Goal: Use online tool/utility: Utilize a website feature to perform a specific function

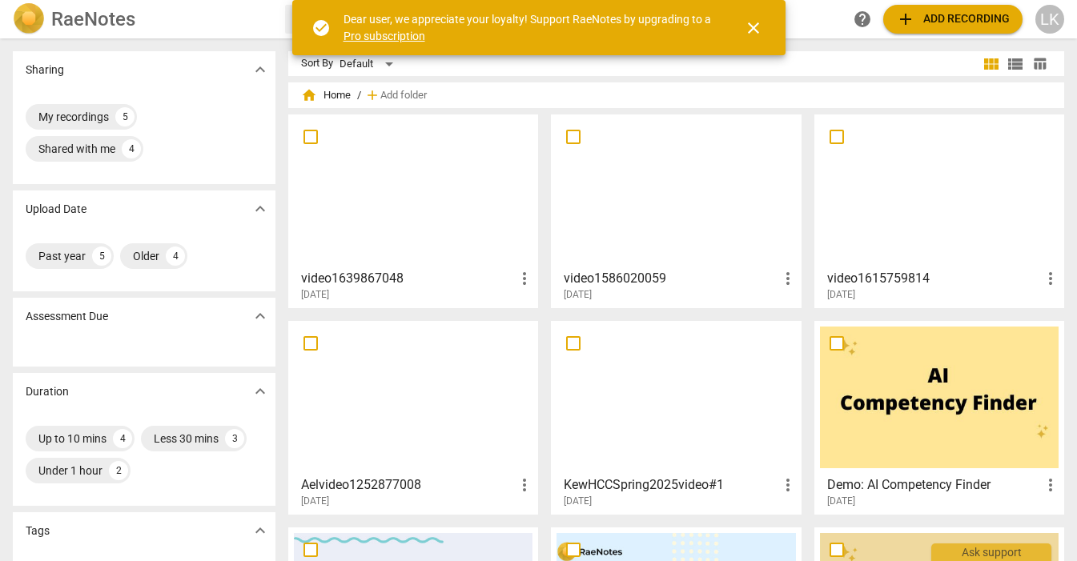
click at [752, 26] on span "close" at bounding box center [753, 27] width 19 height 19
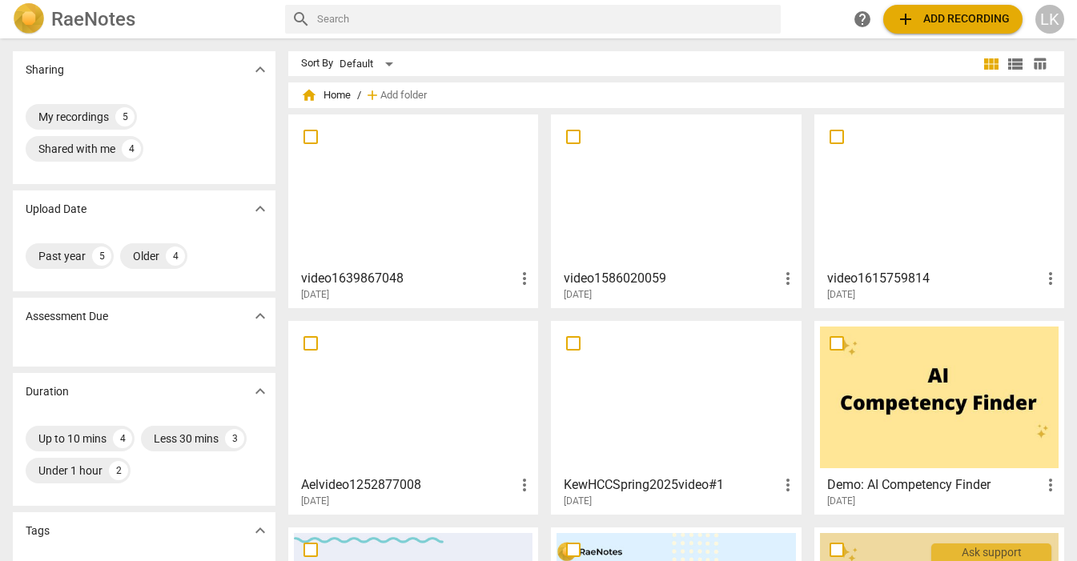
click at [977, 17] on span "add Add recording" at bounding box center [953, 19] width 114 height 19
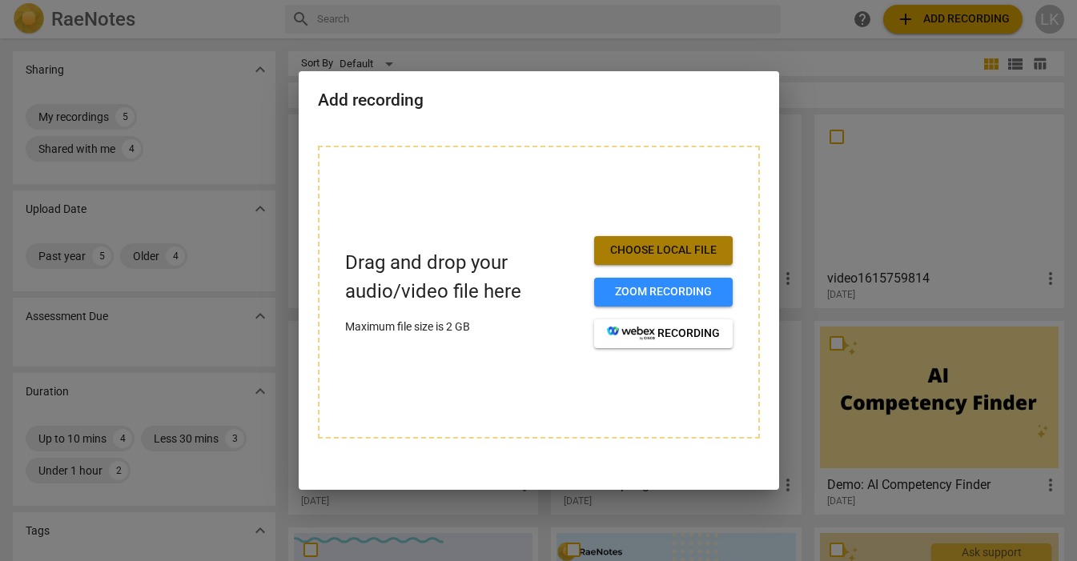
click at [641, 249] on span "Choose local file" at bounding box center [663, 251] width 113 height 16
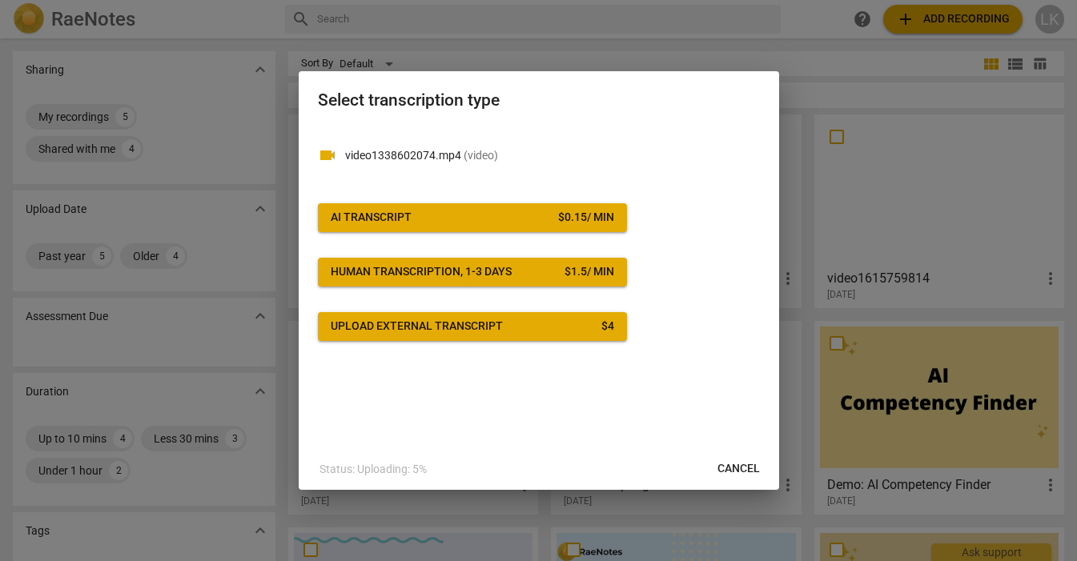
click at [473, 221] on span "AI Transcript $ 0.15 / min" at bounding box center [472, 218] width 283 height 16
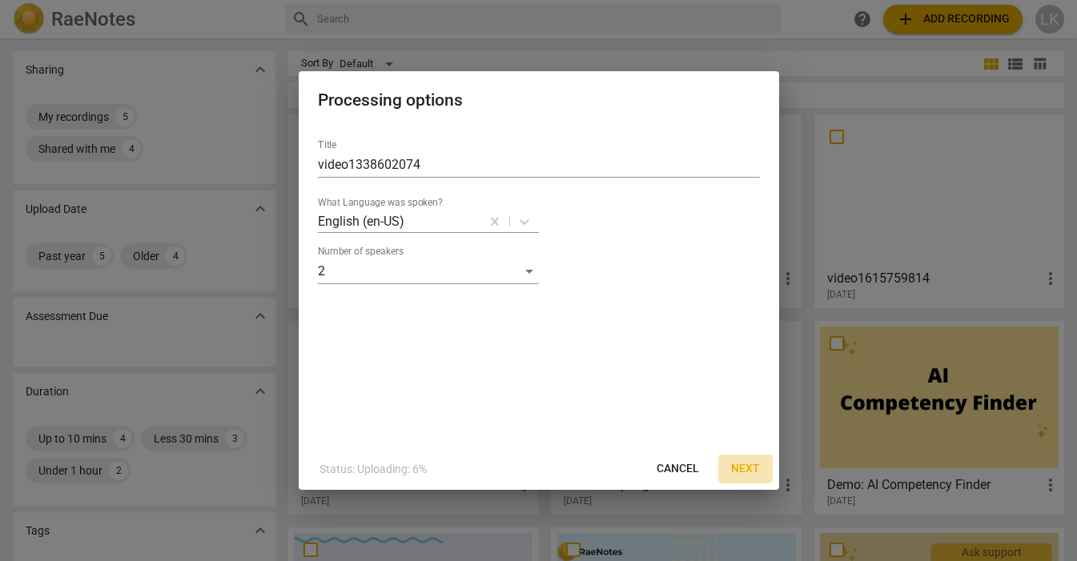
click at [752, 472] on span "Next" at bounding box center [745, 469] width 29 height 16
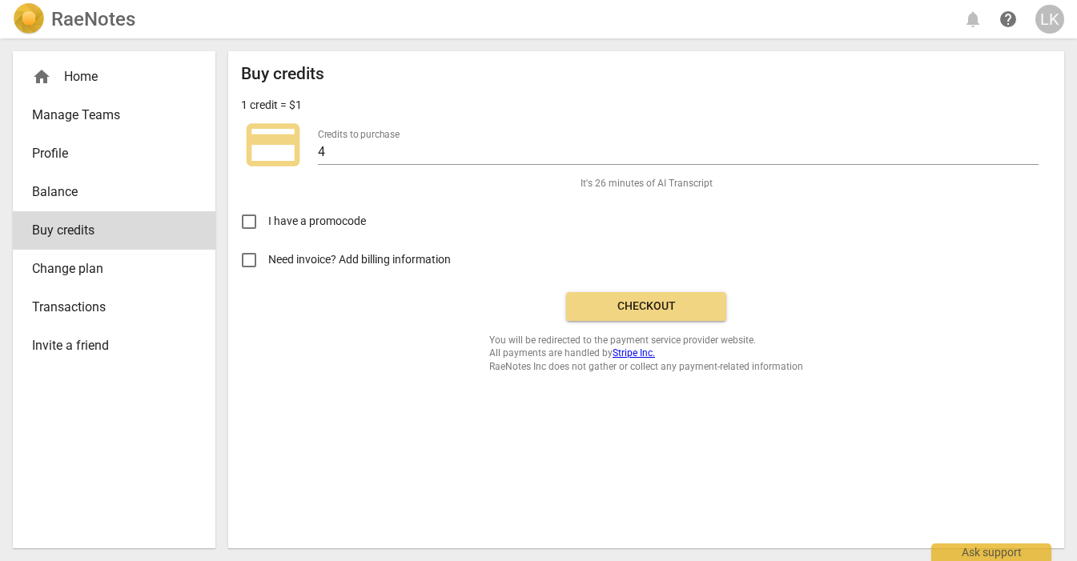
click at [624, 305] on span "Checkout" at bounding box center [646, 307] width 135 height 16
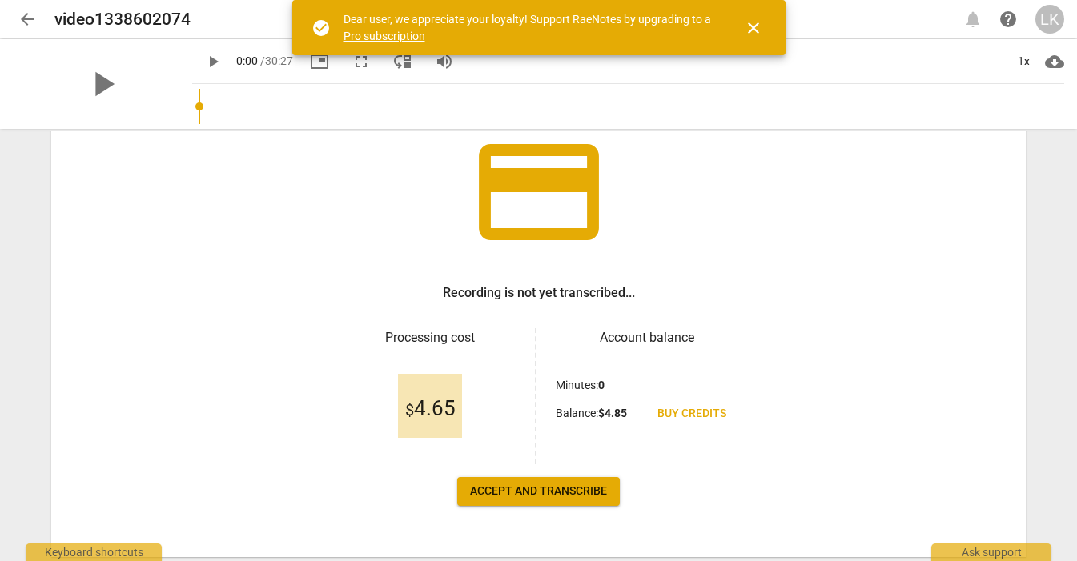
scroll to position [119, 0]
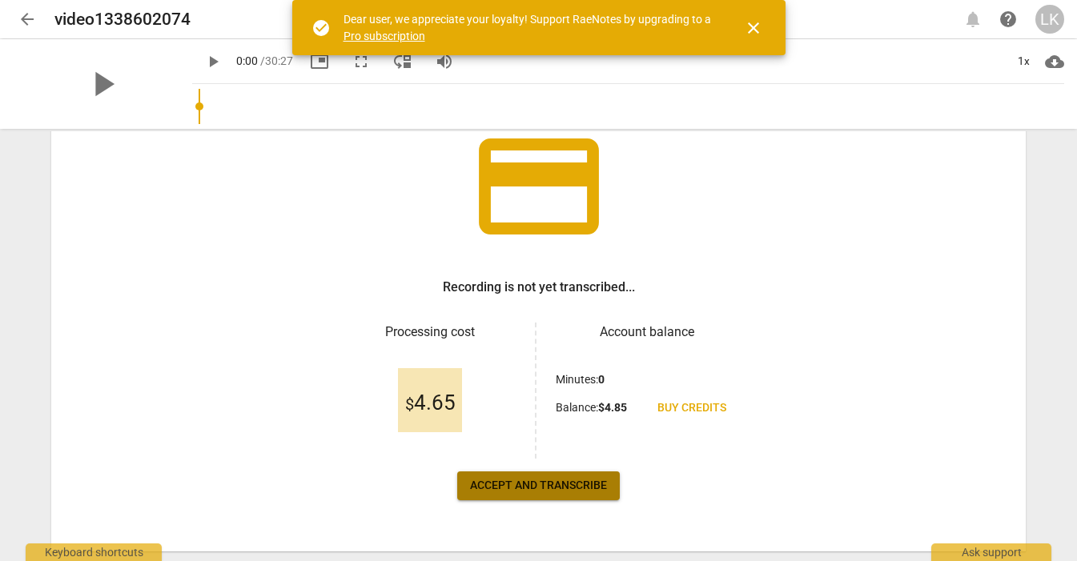
click at [586, 477] on button "Accept and transcribe" at bounding box center [538, 486] width 163 height 29
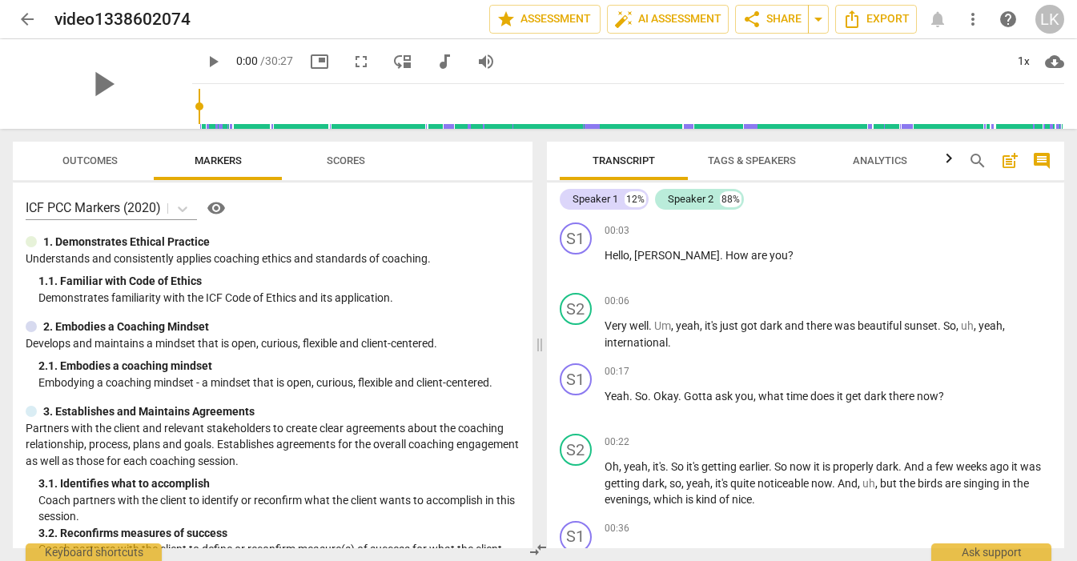
click at [360, 153] on span "Scores" at bounding box center [346, 162] width 77 height 22
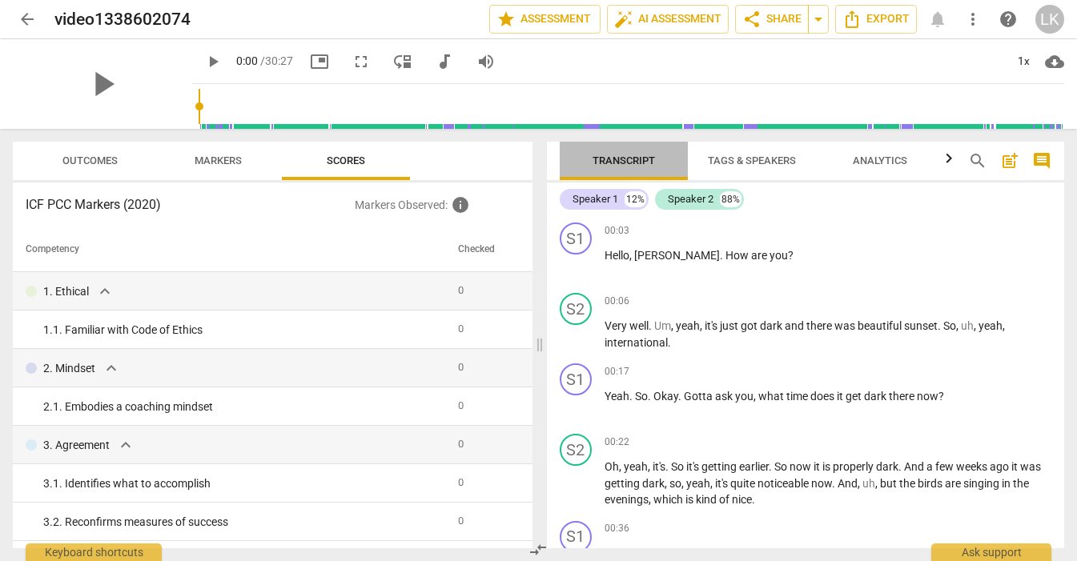
click at [640, 160] on span "Transcript" at bounding box center [624, 161] width 62 height 12
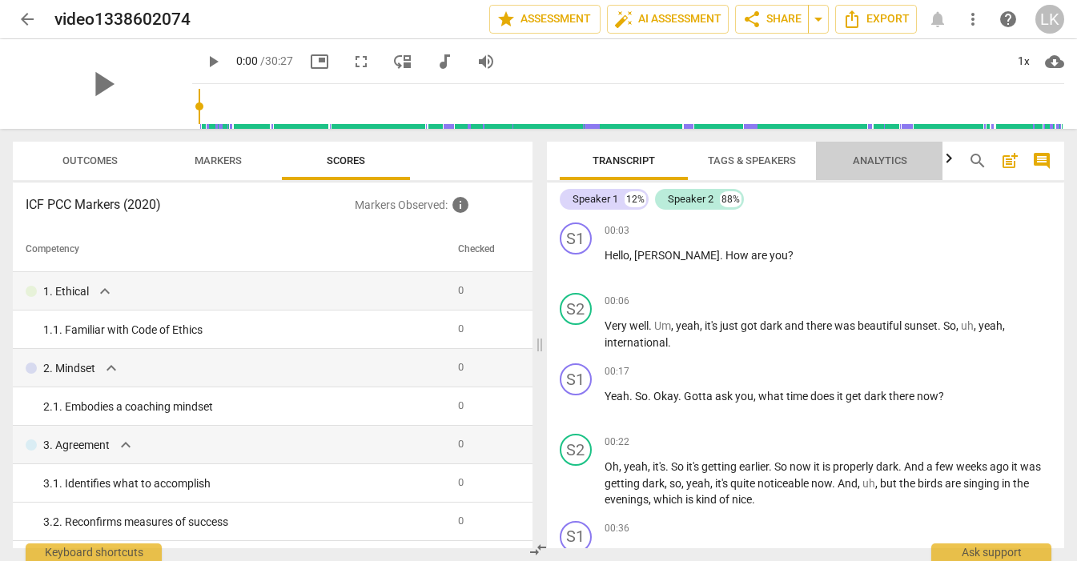
click at [899, 162] on span "Analytics" at bounding box center [880, 161] width 54 height 12
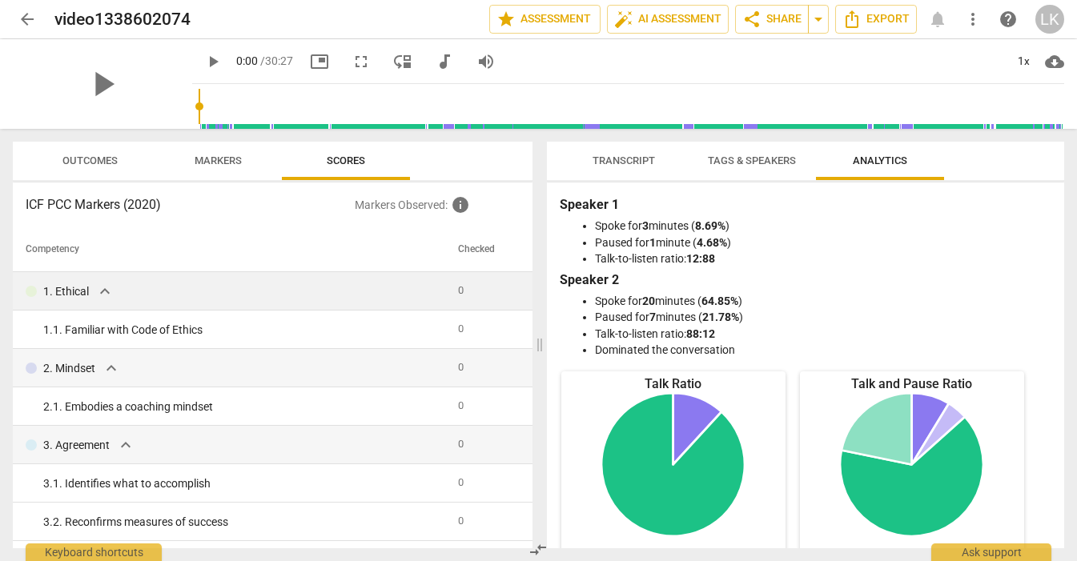
scroll to position [10, 0]
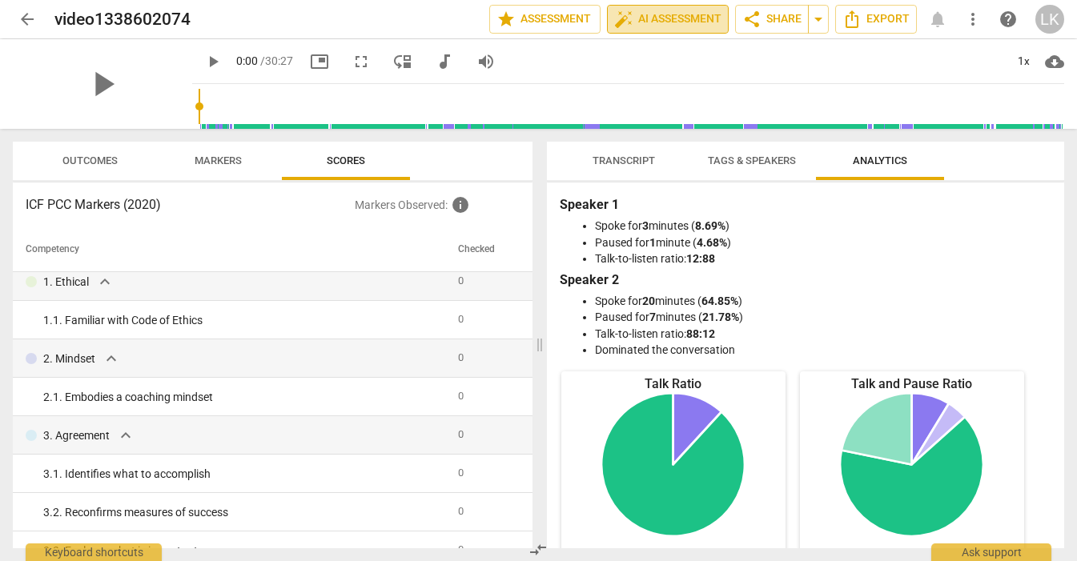
click at [653, 18] on span "auto_fix_high AI Assessment" at bounding box center [667, 19] width 107 height 19
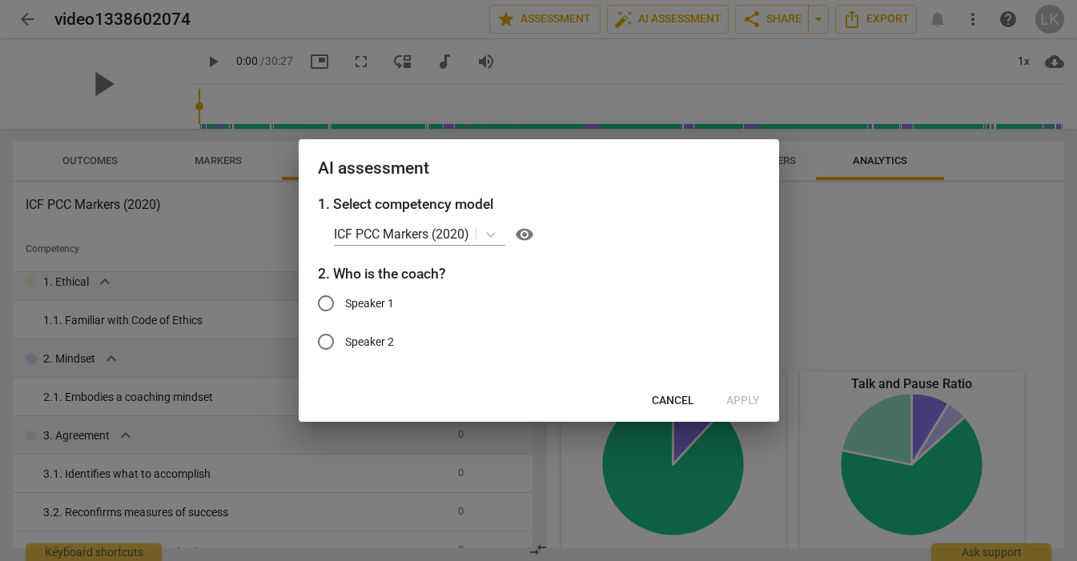
click at [320, 305] on input "Speaker 1" at bounding box center [326, 303] width 38 height 38
radio input "true"
click at [672, 399] on span "Cancel" at bounding box center [673, 401] width 42 height 16
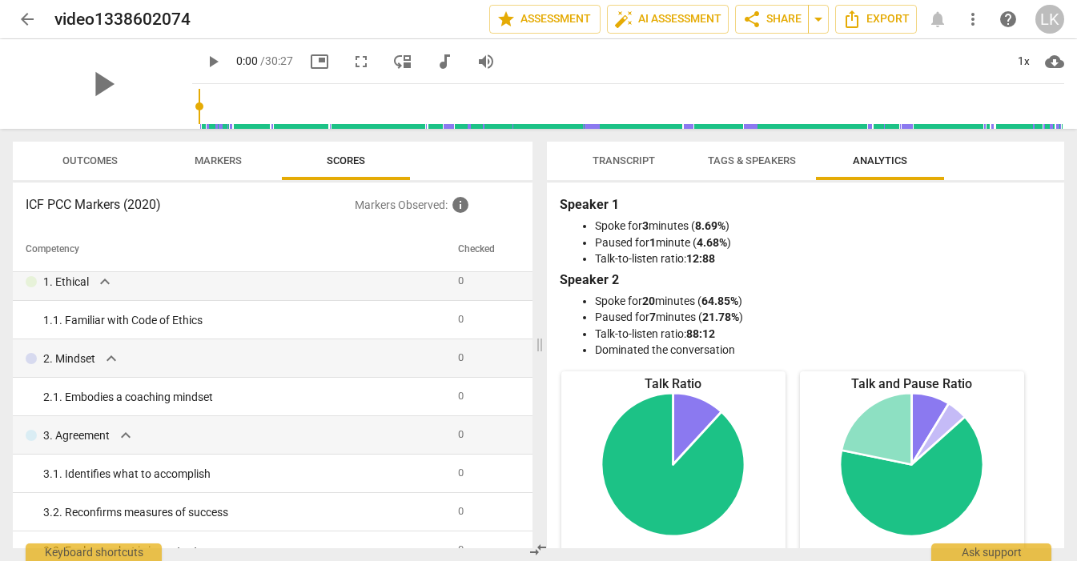
click at [596, 158] on span "Transcript" at bounding box center [624, 161] width 62 height 12
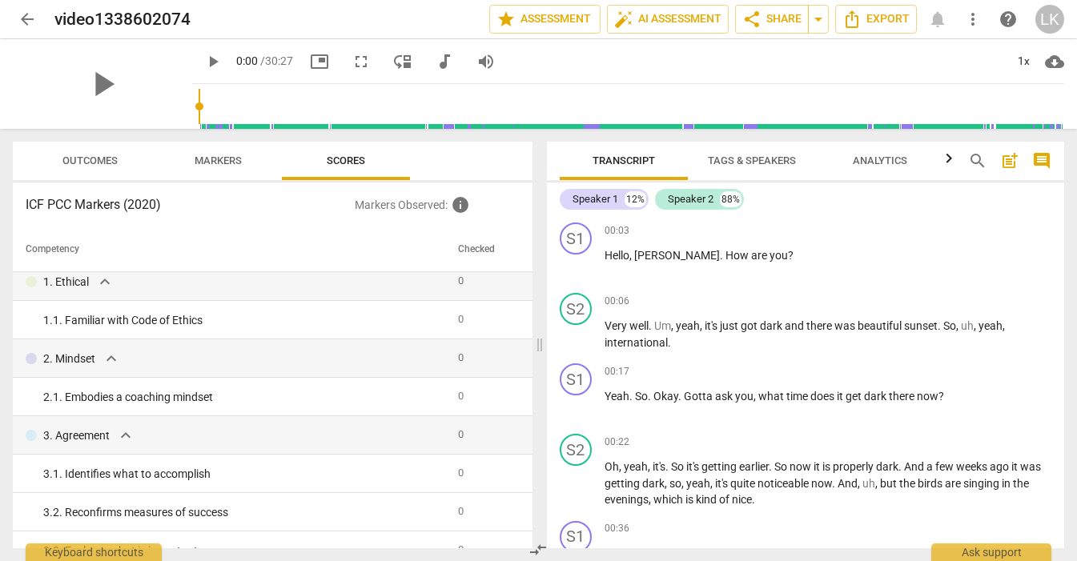
click at [889, 161] on span "Analytics" at bounding box center [880, 161] width 54 height 12
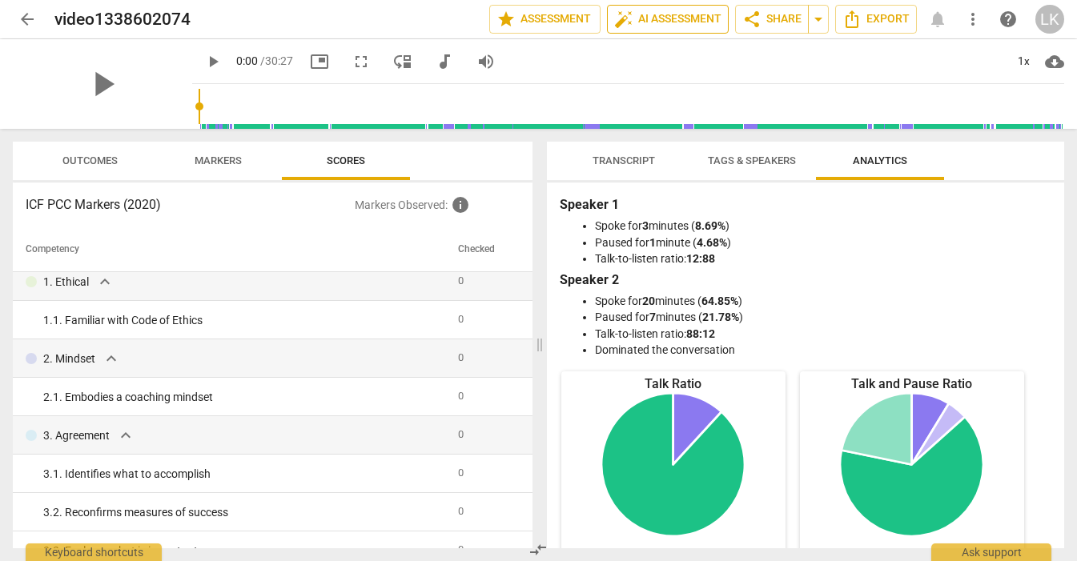
click at [656, 18] on span "auto_fix_high AI Assessment" at bounding box center [667, 19] width 107 height 19
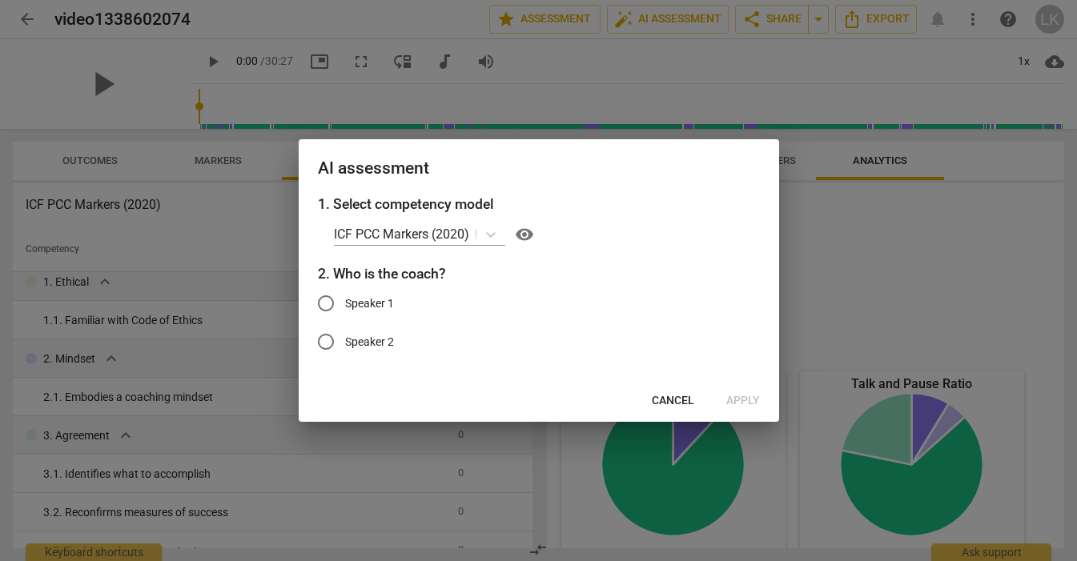
click at [385, 301] on span "Speaker 1" at bounding box center [369, 303] width 49 height 17
click at [345, 301] on input "Speaker 1" at bounding box center [326, 303] width 38 height 38
radio input "true"
click at [746, 400] on span "Apply" at bounding box center [743, 401] width 34 height 16
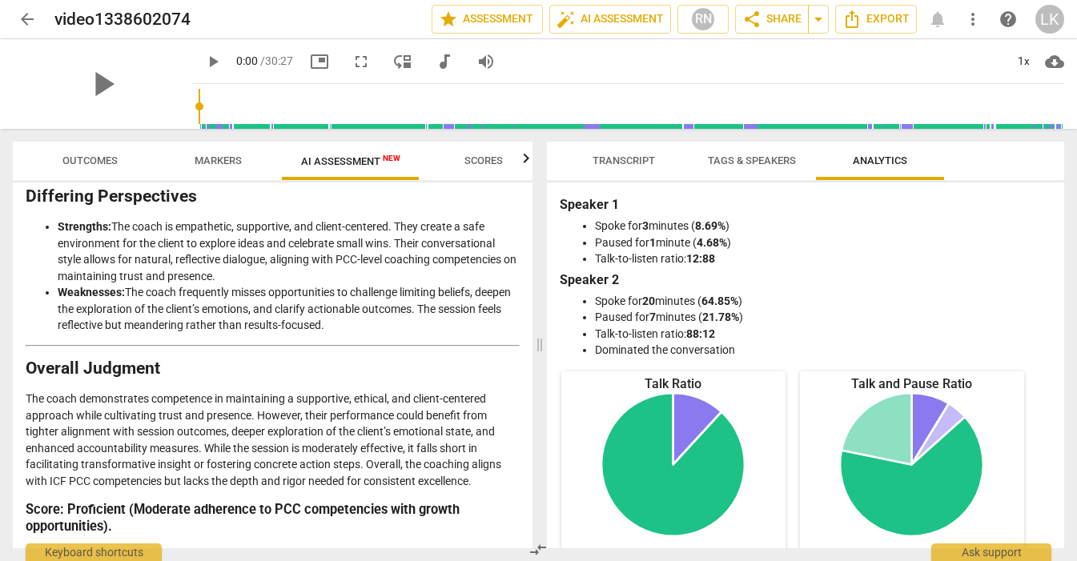
scroll to position [2642, 0]
click at [494, 521] on h3 "Score: Proficient (Moderate adherence to PCC competencies with growth opportuni…" at bounding box center [273, 518] width 494 height 33
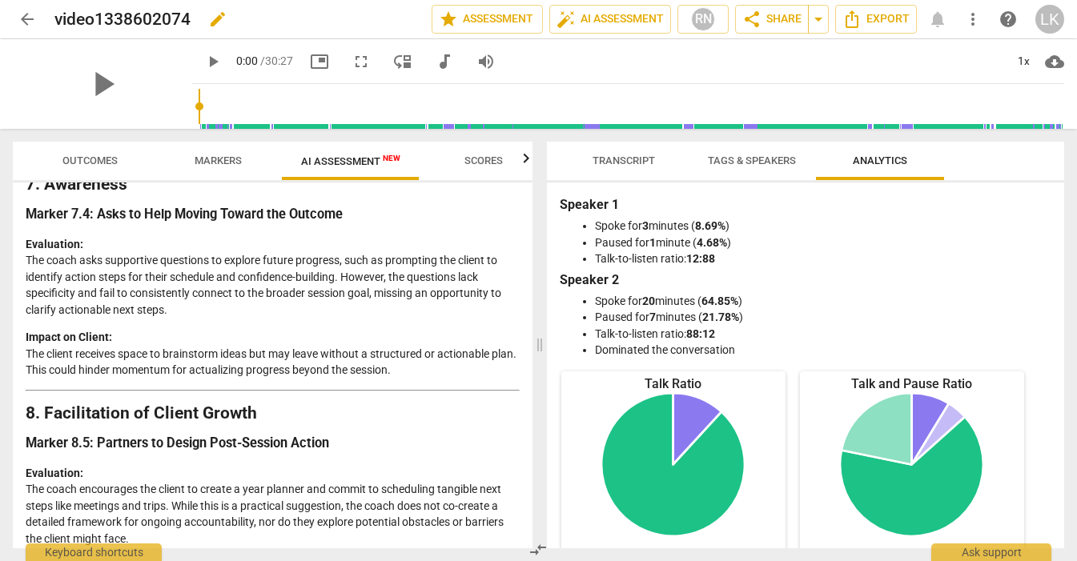
scroll to position [2149, 0]
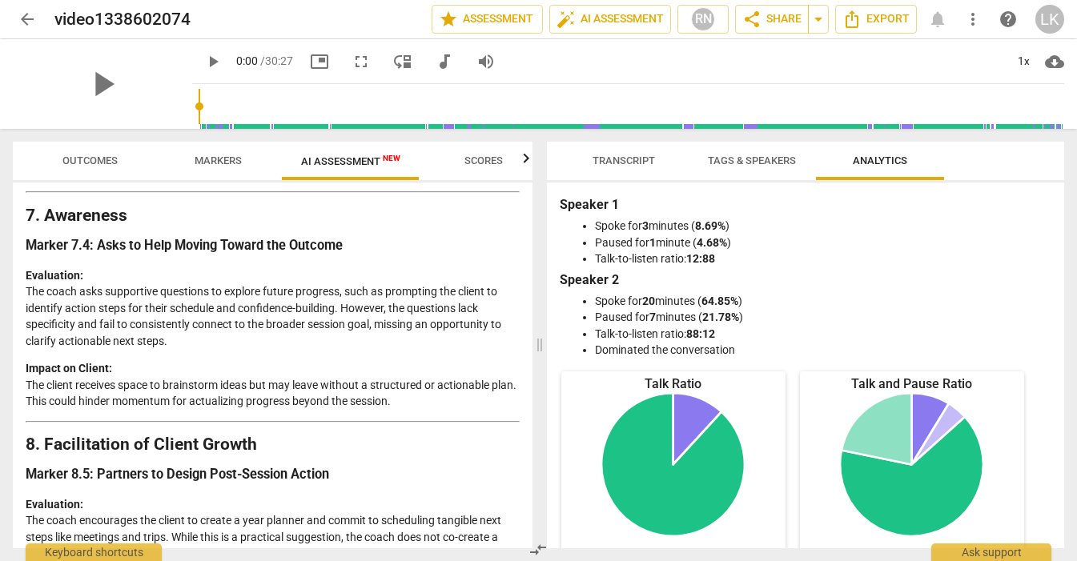
click at [21, 10] on span "arrow_back" at bounding box center [27, 19] width 19 height 19
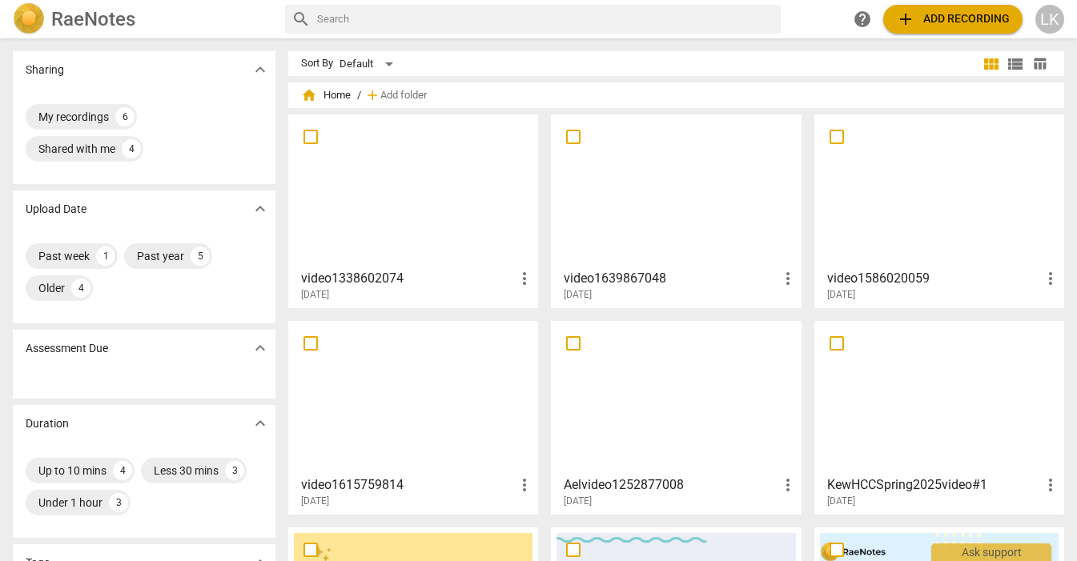
click at [958, 22] on span "add Add recording" at bounding box center [953, 19] width 114 height 19
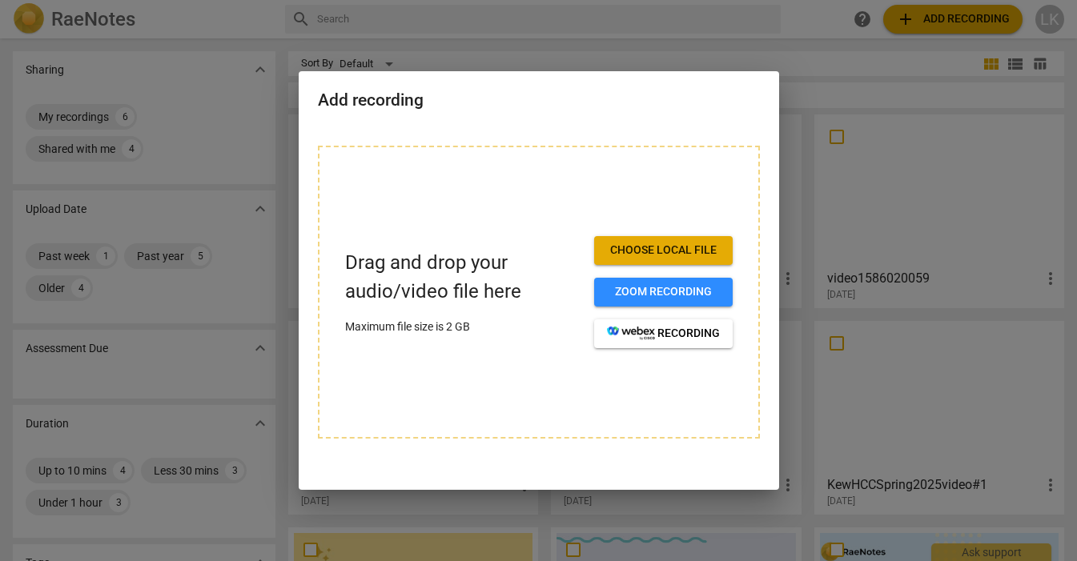
click at [656, 253] on span "Choose local file" at bounding box center [663, 251] width 113 height 16
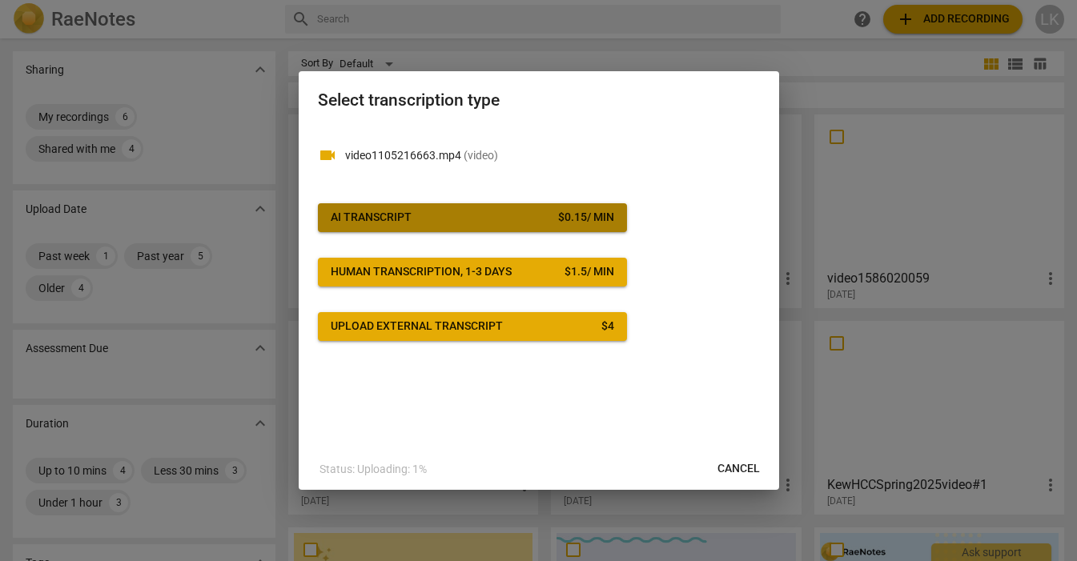
click at [510, 217] on span "AI Transcript $ 0.15 / min" at bounding box center [472, 218] width 283 height 16
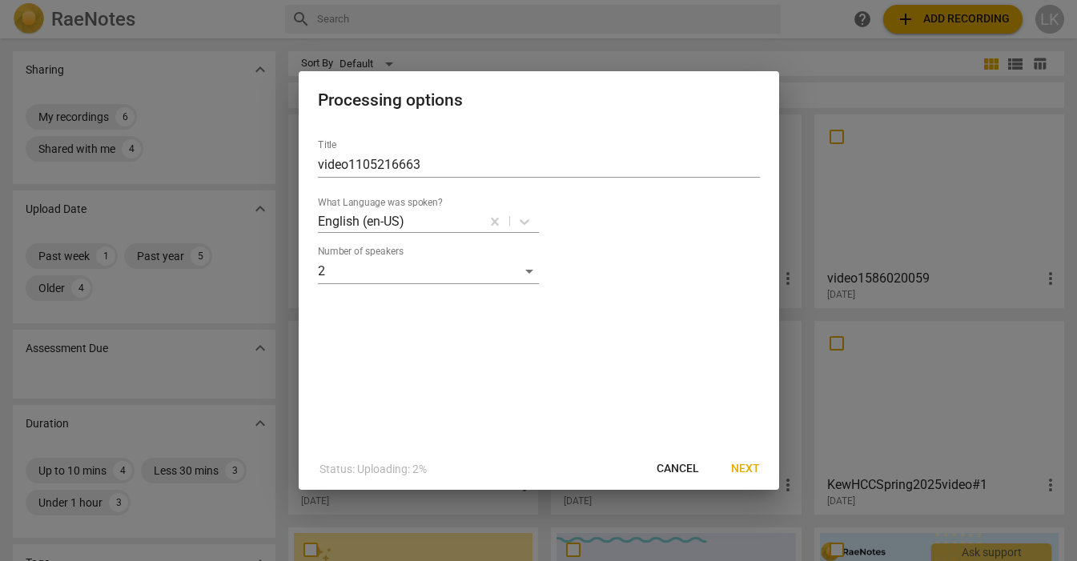
click at [746, 472] on span "Next" at bounding box center [745, 469] width 29 height 16
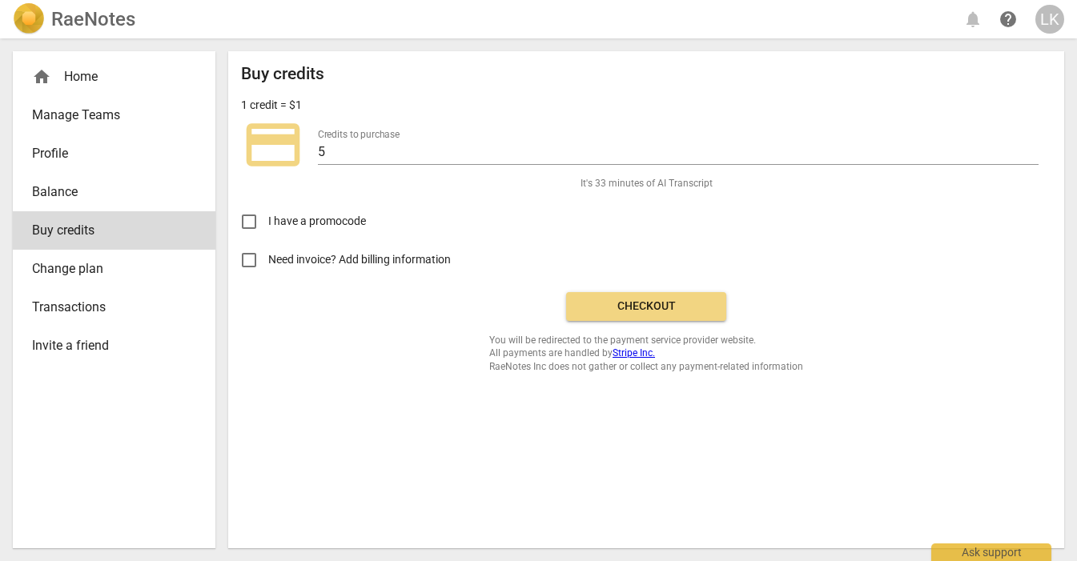
click at [601, 310] on span "Checkout" at bounding box center [646, 307] width 135 height 16
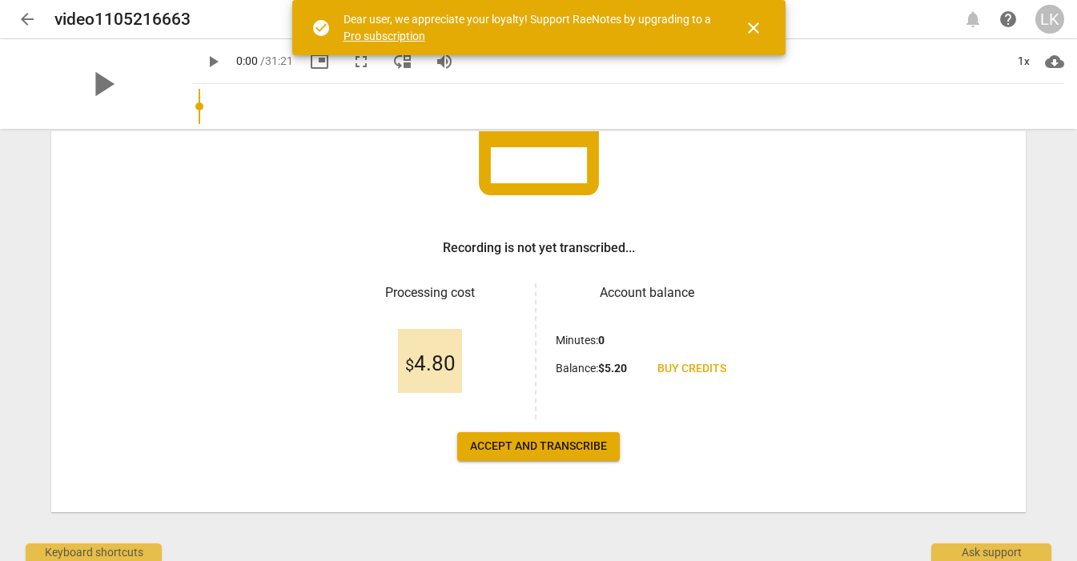
scroll to position [161, 0]
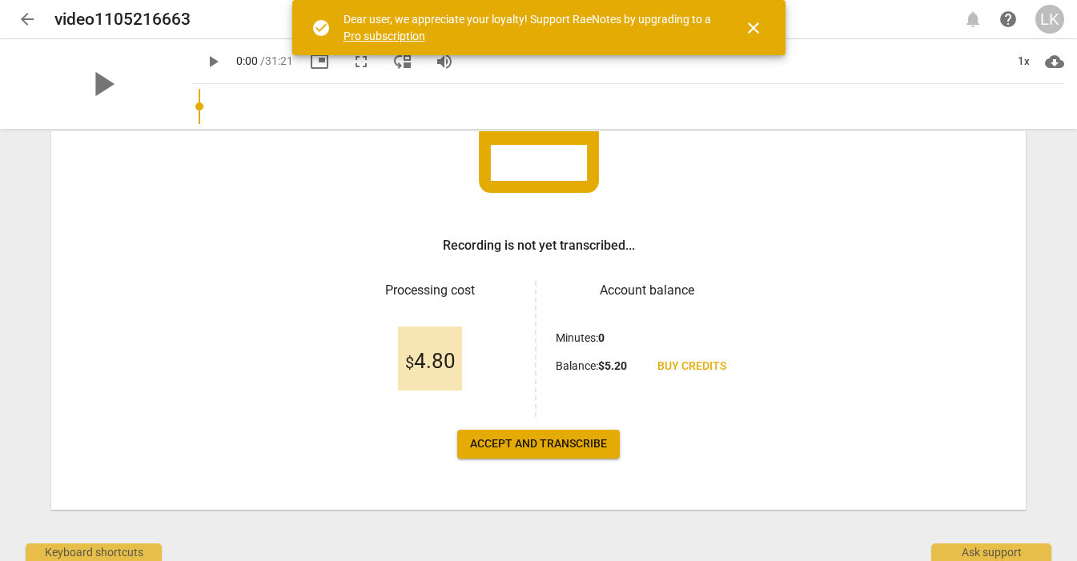
click at [542, 449] on span "Accept and transcribe" at bounding box center [538, 444] width 137 height 16
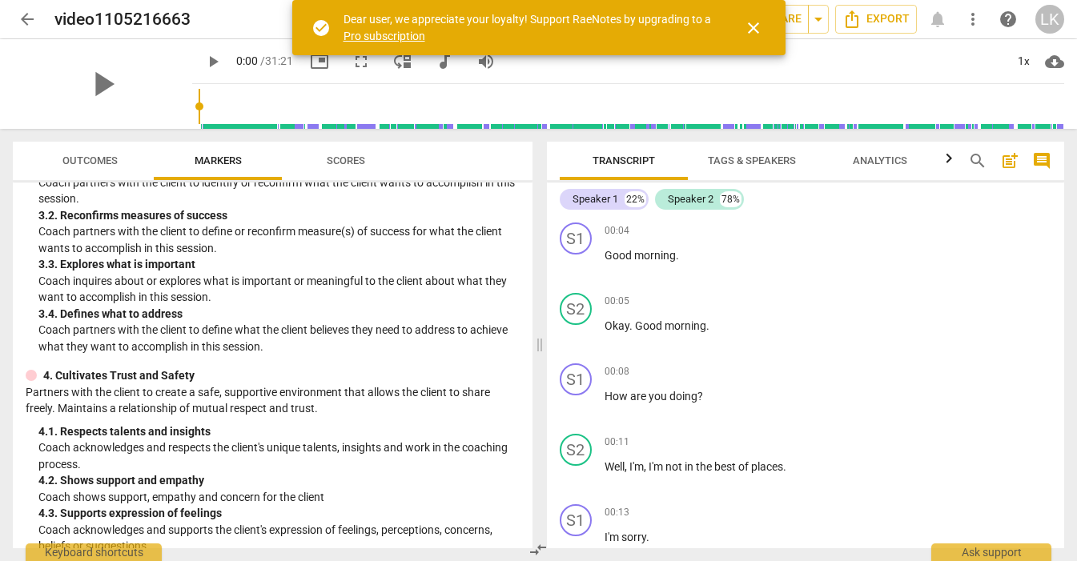
scroll to position [434, 0]
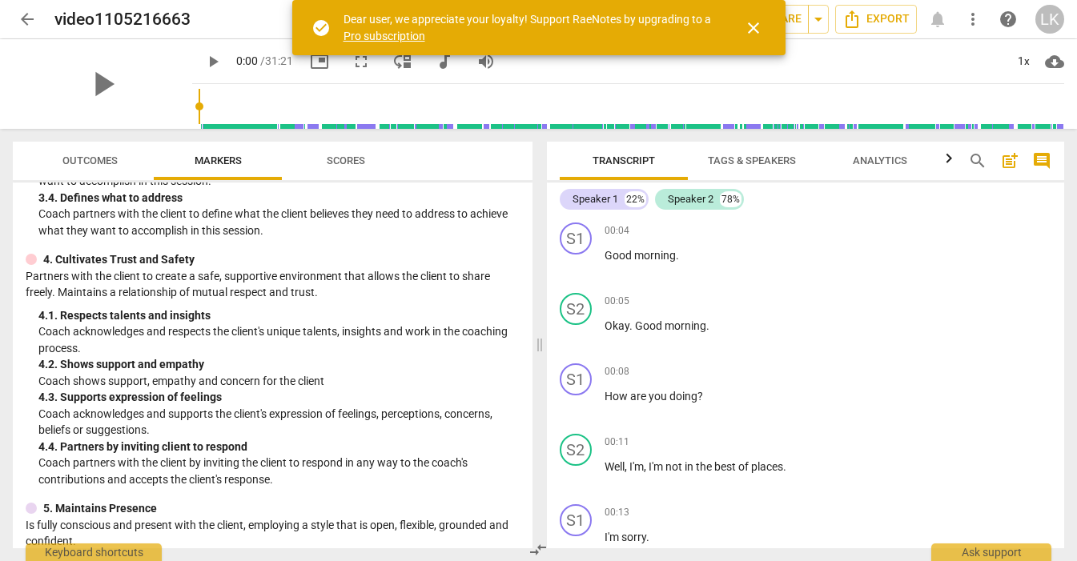
click at [747, 26] on span "close" at bounding box center [753, 27] width 19 height 19
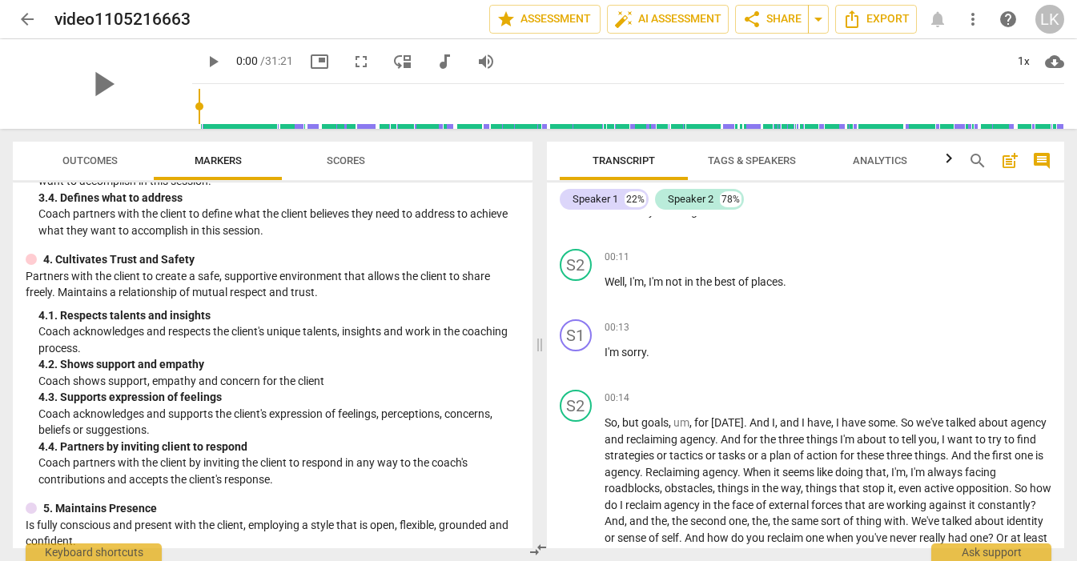
scroll to position [0, 0]
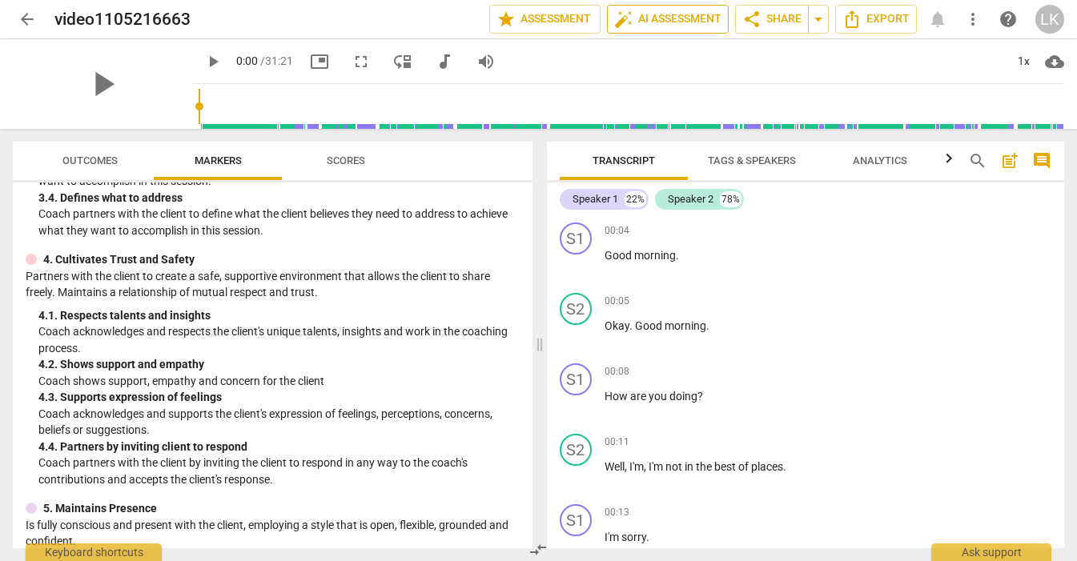
click at [633, 23] on span "auto_fix_high AI Assessment" at bounding box center [667, 19] width 107 height 19
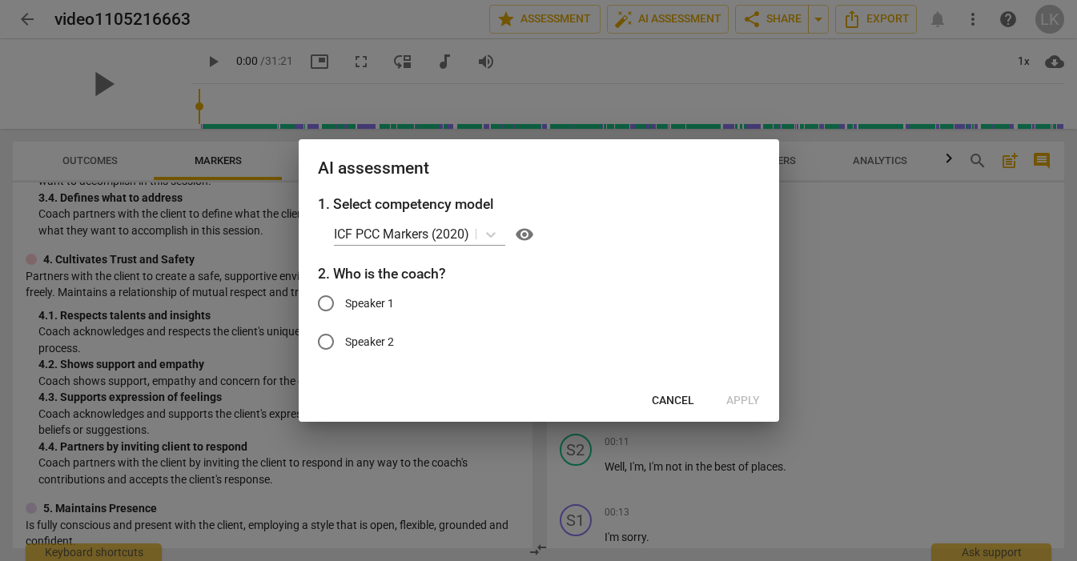
click at [332, 307] on input "Speaker 1" at bounding box center [326, 303] width 38 height 38
radio input "true"
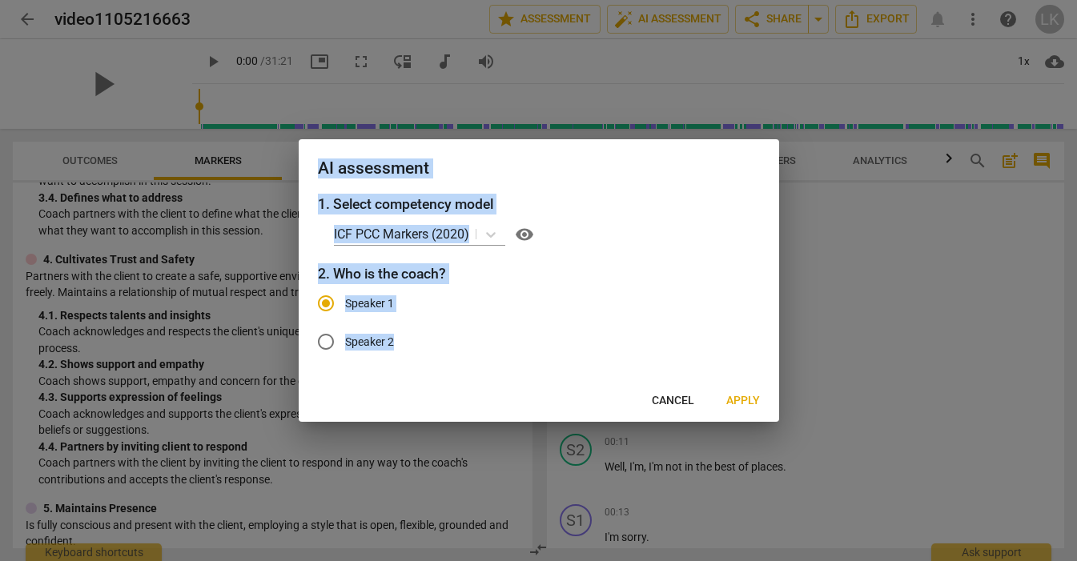
drag, startPoint x: 624, startPoint y: 145, endPoint x: 761, endPoint y: 352, distance: 248.5
click at [760, 351] on div "AI assessment 1. Select competency model ICF PCC Markers (2020) visibility 2. W…" at bounding box center [539, 280] width 480 height 283
click at [742, 393] on span "Apply" at bounding box center [743, 401] width 34 height 16
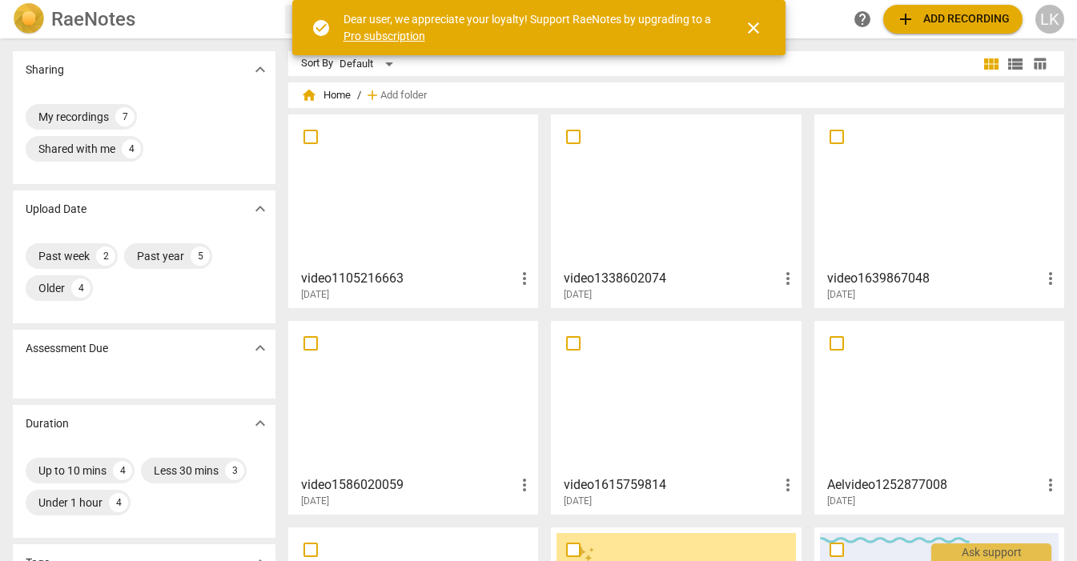
click at [754, 26] on span "close" at bounding box center [753, 27] width 19 height 19
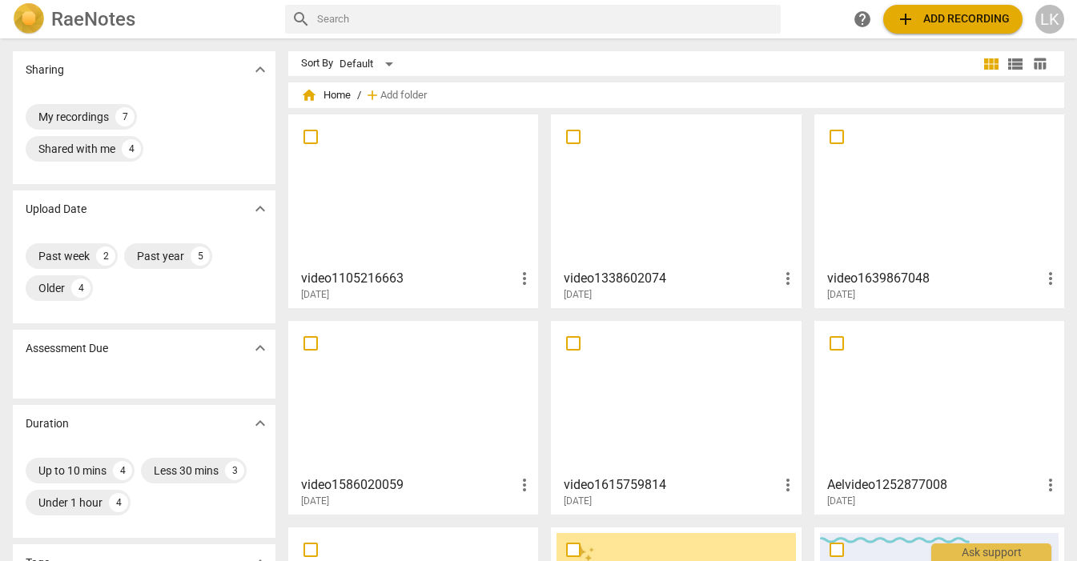
click at [441, 208] on div at bounding box center [413, 191] width 239 height 142
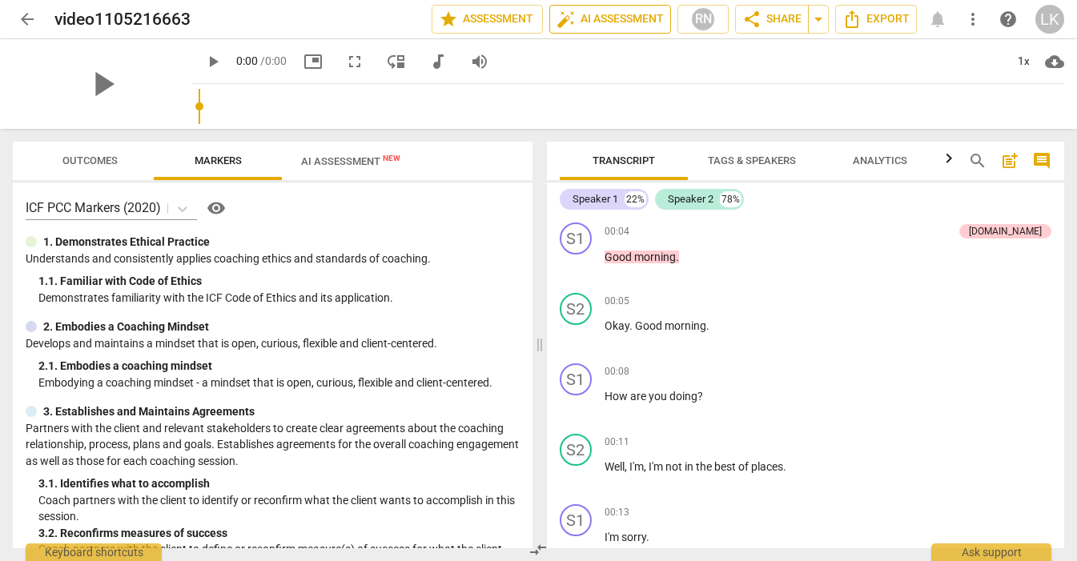
click at [614, 22] on span "auto_fix_high AI Assessment" at bounding box center [610, 19] width 107 height 19
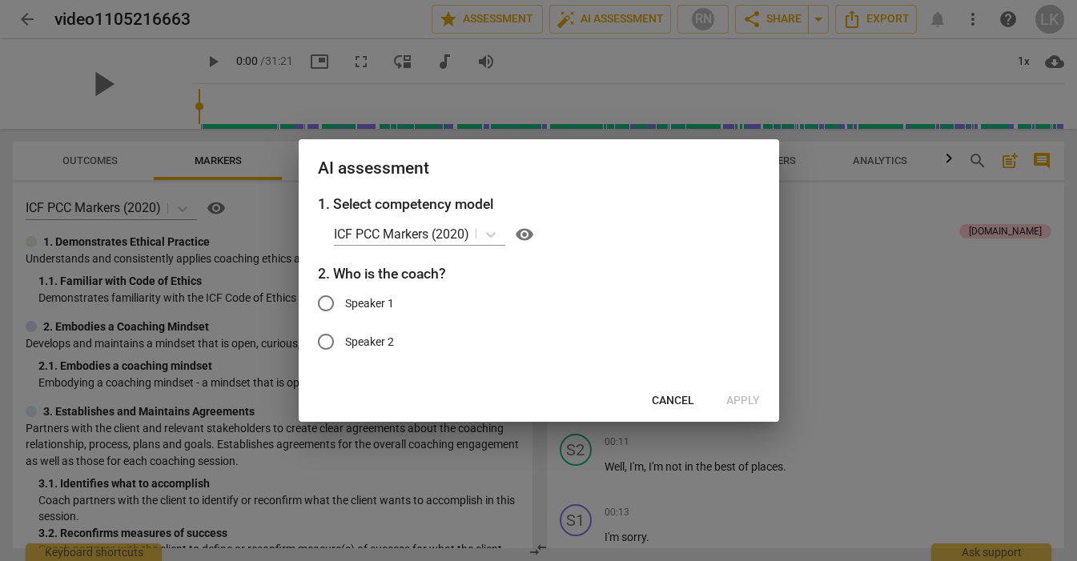
click at [352, 301] on span "Speaker 1" at bounding box center [369, 303] width 49 height 17
click at [345, 301] on input "Speaker 1" at bounding box center [326, 303] width 38 height 38
radio input "true"
click at [756, 396] on span "Apply" at bounding box center [743, 401] width 34 height 16
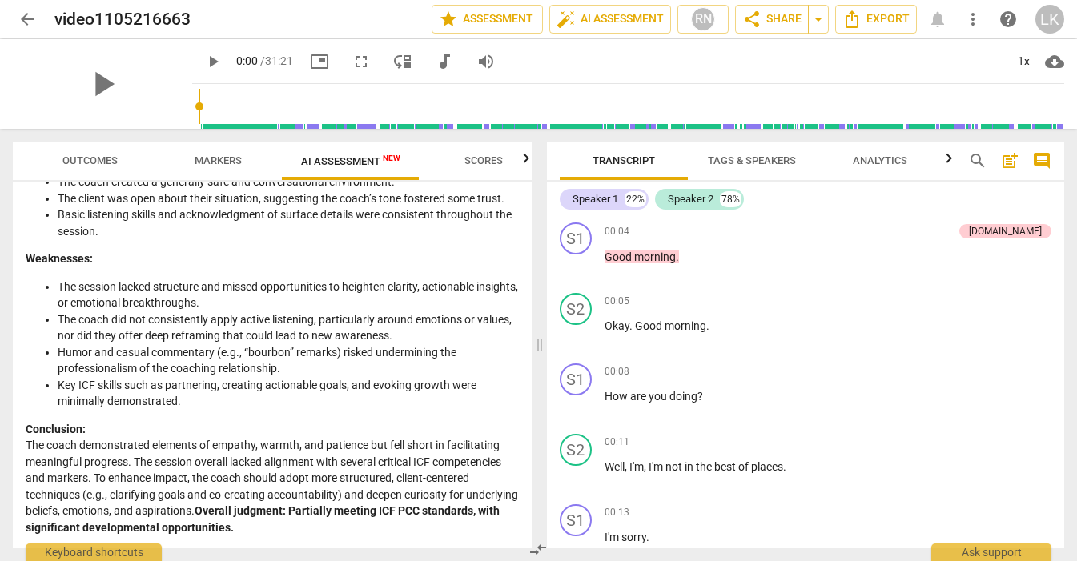
scroll to position [3086, 0]
click at [376, 522] on p "Conclusion: The coach demonstrated elements of empathy, warmth, and patience bu…" at bounding box center [273, 478] width 494 height 115
